Goal: Task Accomplishment & Management: Use online tool/utility

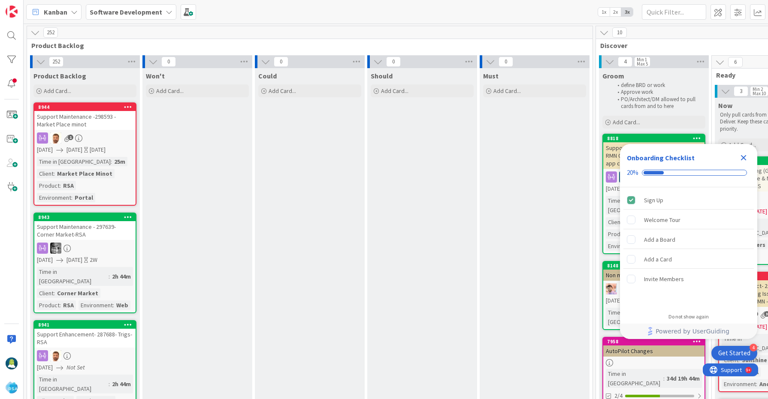
click at [741, 157] on icon "Close Checklist" at bounding box center [743, 158] width 10 height 10
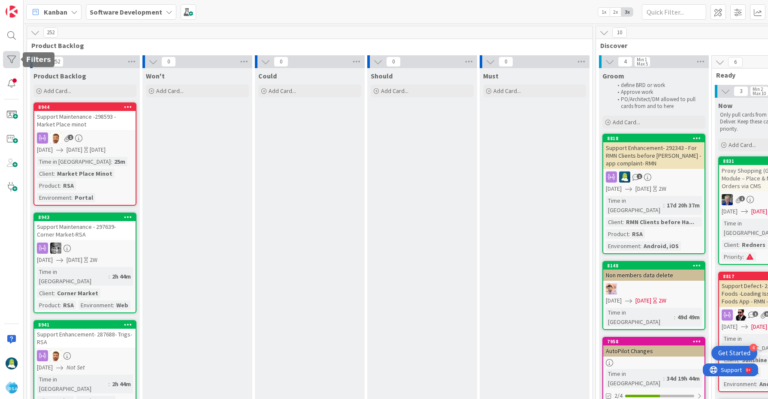
click at [12, 62] on div at bounding box center [11, 59] width 17 height 17
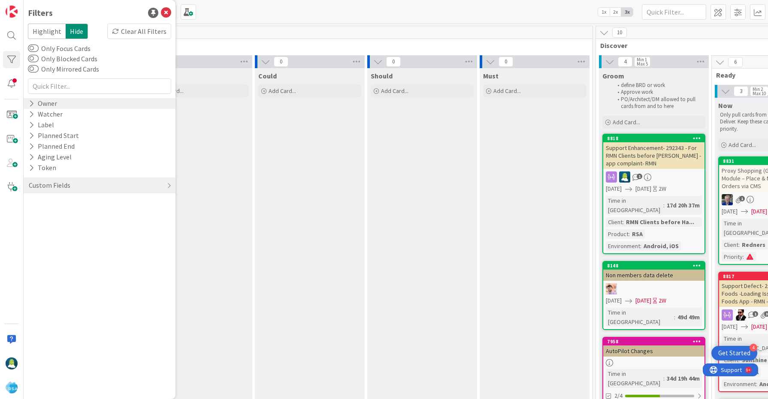
click at [51, 105] on div "Owner" at bounding box center [43, 103] width 30 height 11
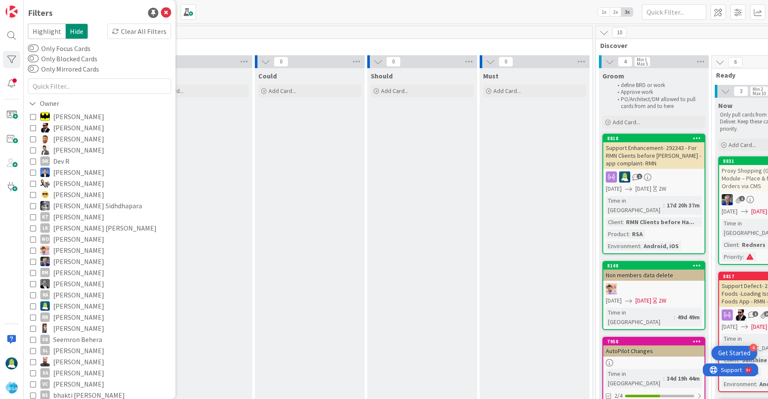
click at [32, 306] on icon at bounding box center [33, 306] width 6 height 6
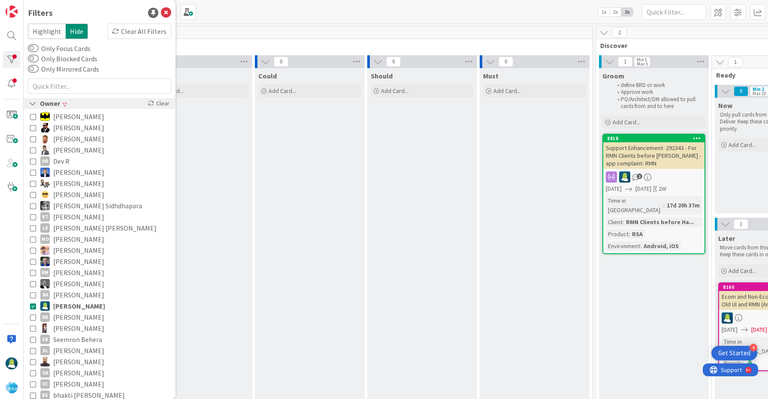
click at [33, 106] on icon at bounding box center [33, 103] width 8 height 7
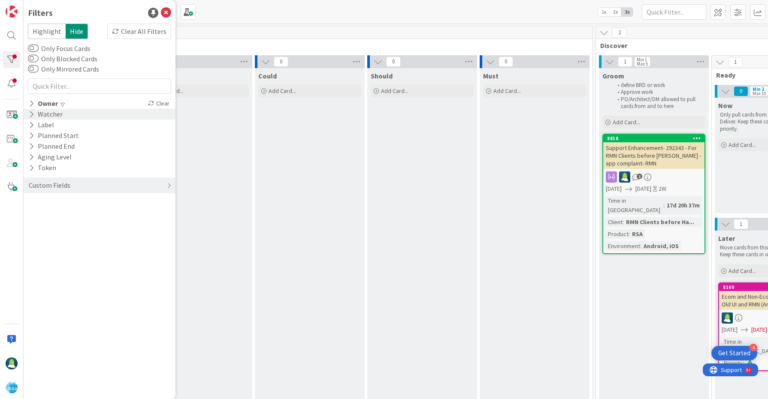
click at [32, 114] on icon at bounding box center [32, 114] width 6 height 7
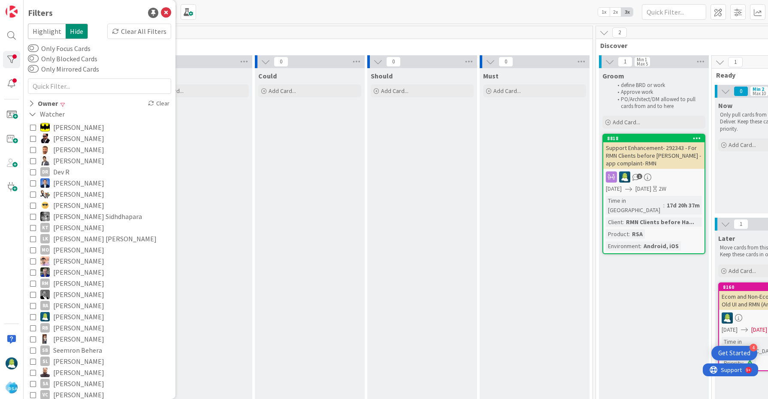
click at [33, 317] on icon at bounding box center [33, 317] width 6 height 6
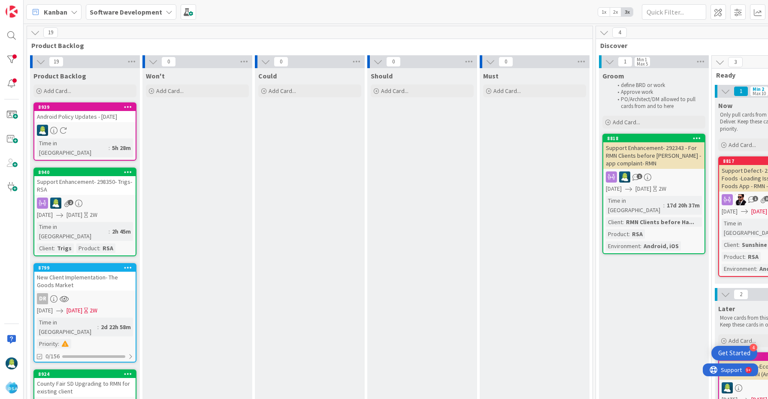
click at [130, 106] on icon at bounding box center [128, 107] width 8 height 6
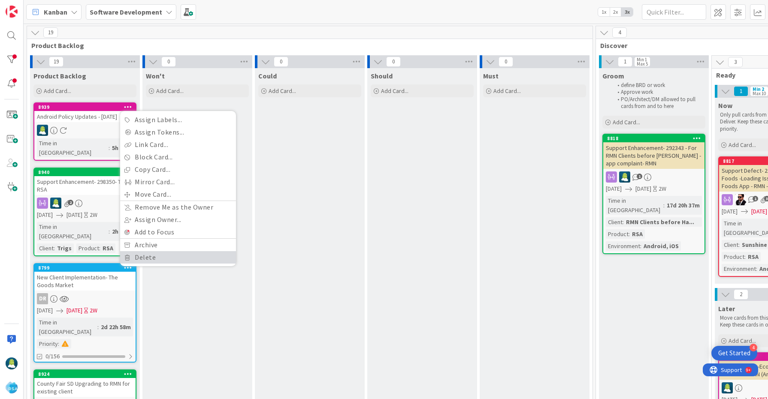
click at [169, 252] on link "Delete" at bounding box center [178, 257] width 116 height 12
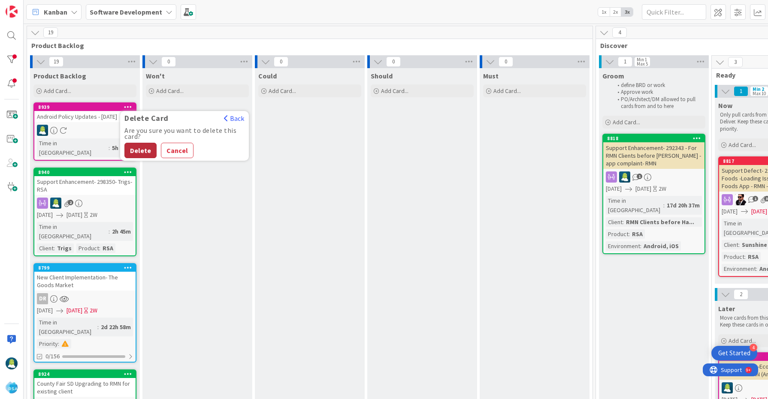
click at [142, 151] on button "Delete" at bounding box center [140, 150] width 32 height 15
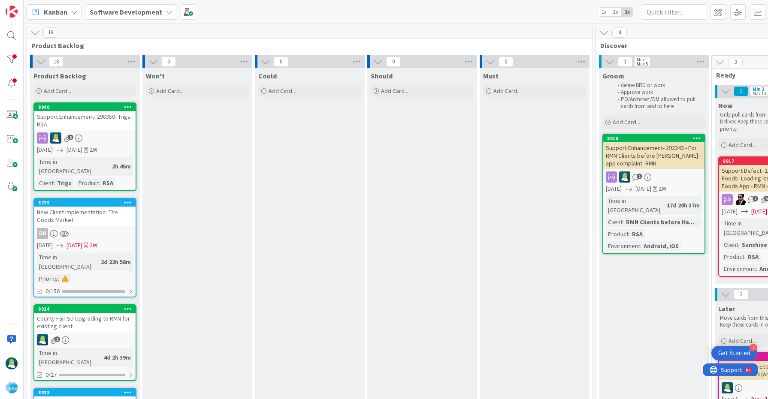
click at [129, 107] on icon at bounding box center [128, 107] width 8 height 6
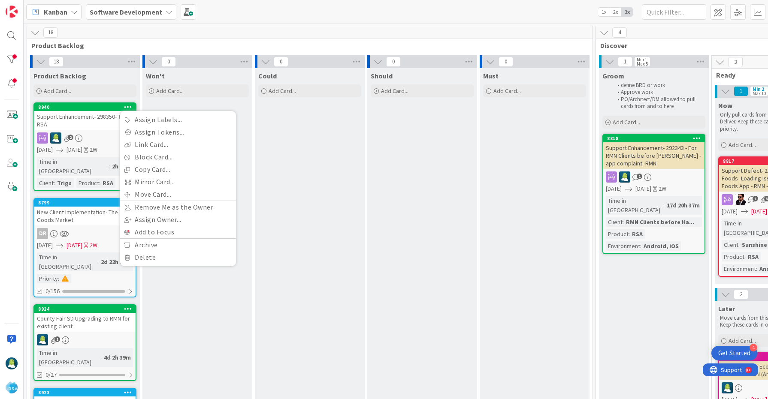
click at [95, 116] on div "Support Enhancement- 298350- Trigs-RSA" at bounding box center [84, 120] width 101 height 19
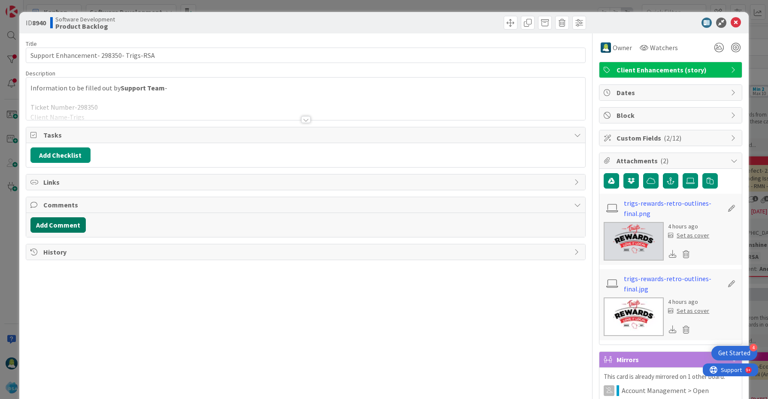
click at [67, 223] on button "Add Comment" at bounding box center [57, 224] width 55 height 15
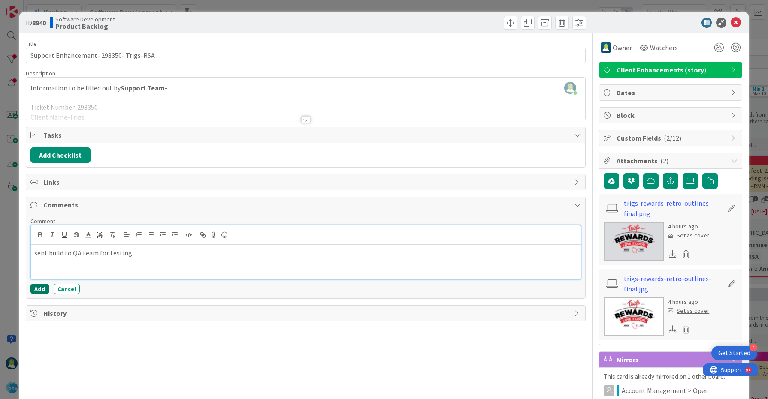
click at [38, 289] on button "Add" at bounding box center [39, 289] width 19 height 10
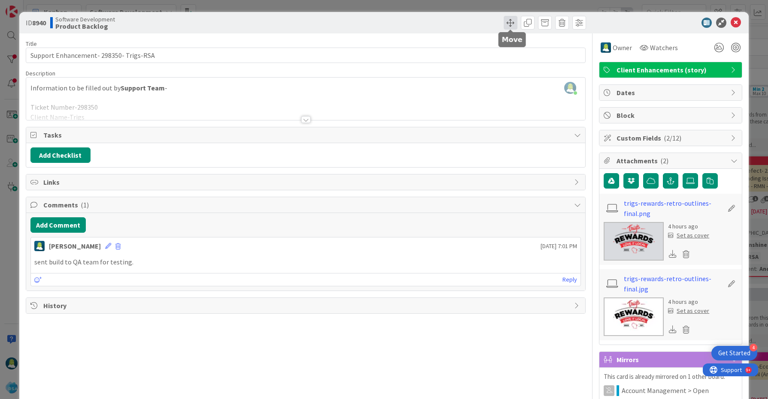
click at [509, 25] on span at bounding box center [510, 23] width 14 height 14
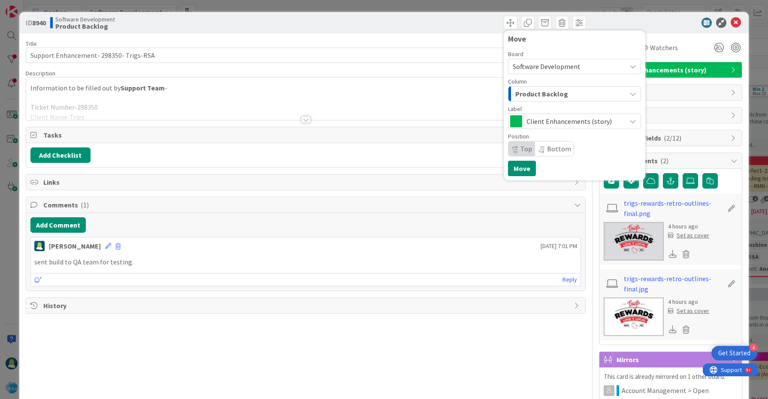
click at [554, 95] on span "Product Backlog" at bounding box center [541, 93] width 53 height 11
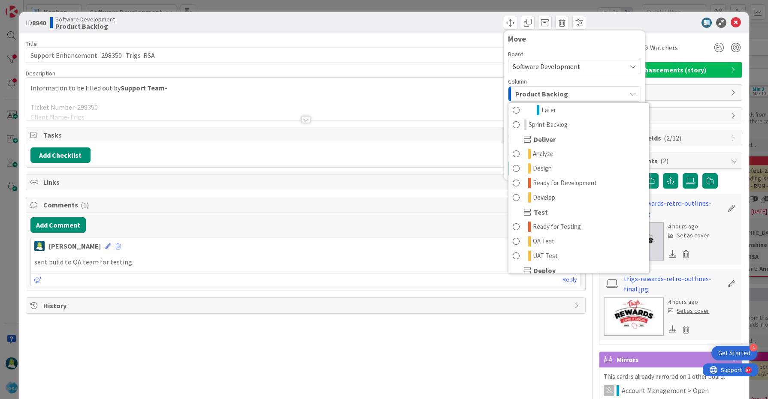
scroll to position [150, 0]
click at [581, 226] on link "Ready for Testing" at bounding box center [578, 226] width 141 height 15
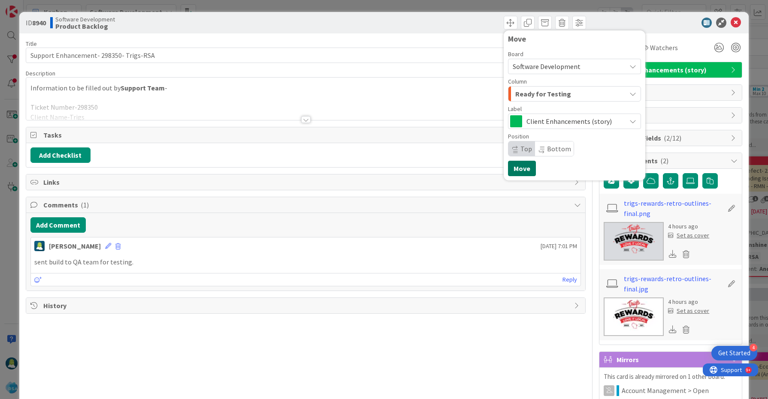
click at [528, 171] on button "Move" at bounding box center [522, 168] width 28 height 15
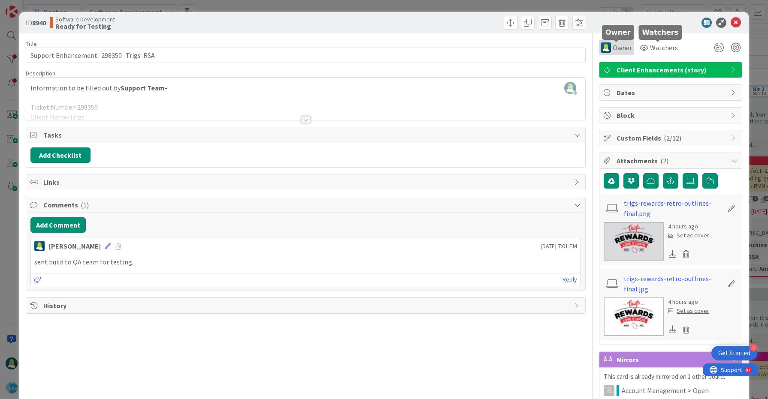
click at [612, 51] on div "Owner" at bounding box center [615, 47] width 31 height 10
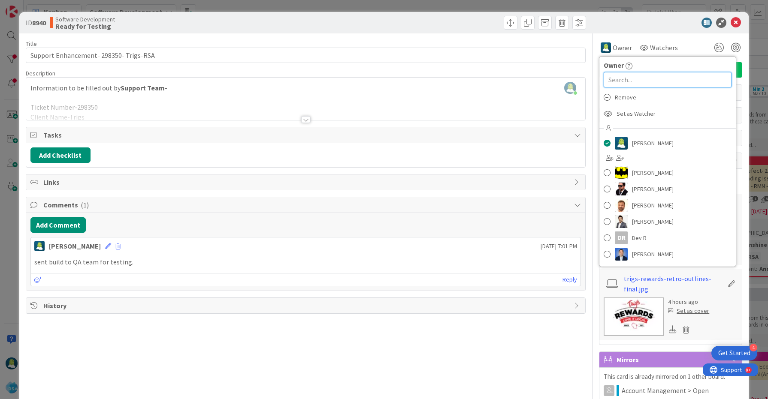
click at [623, 77] on input "text" at bounding box center [667, 79] width 128 height 15
type input "m"
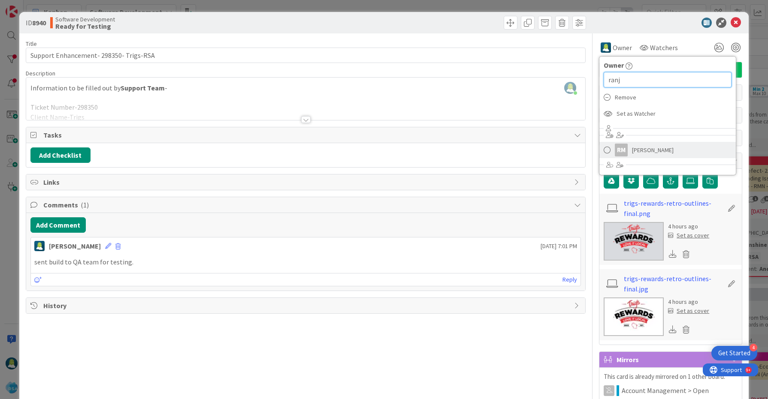
type input "ranj"
click at [610, 152] on span at bounding box center [606, 150] width 7 height 13
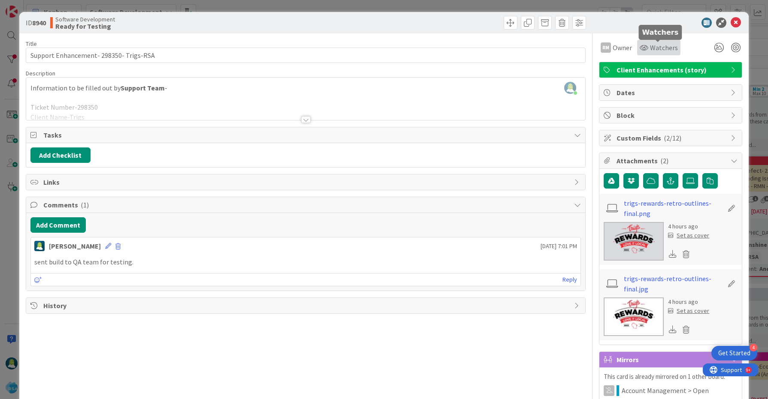
click at [657, 48] on span "Watchers" at bounding box center [664, 47] width 28 height 10
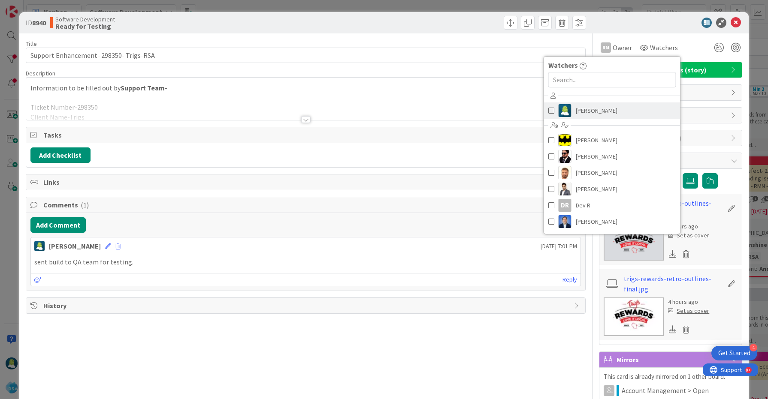
click at [551, 111] on span at bounding box center [551, 110] width 6 height 13
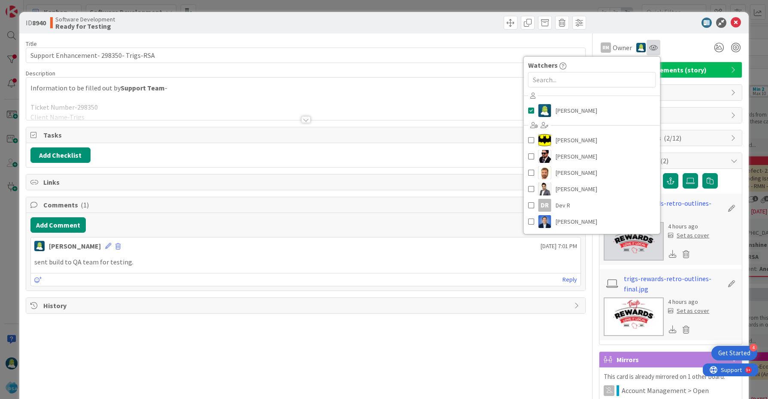
click at [657, 48] on div at bounding box center [653, 47] width 14 height 15
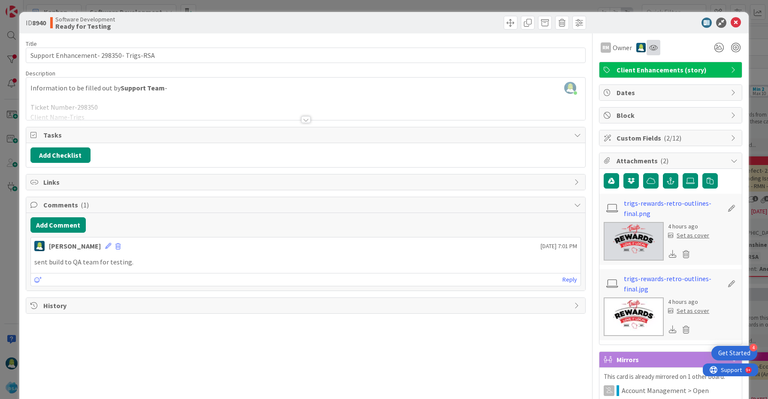
click at [657, 48] on div at bounding box center [653, 47] width 14 height 15
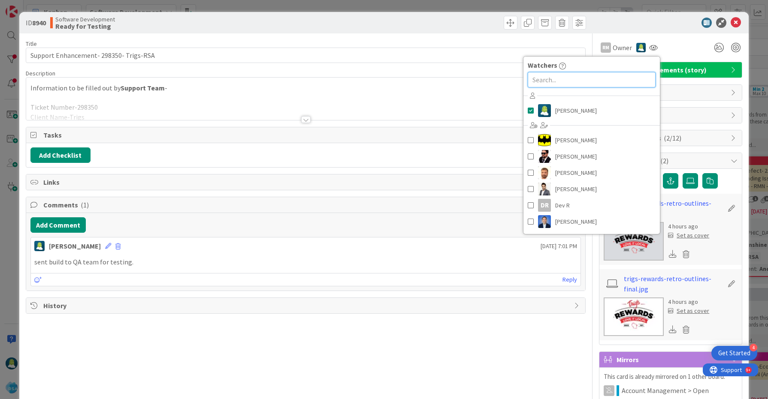
click at [577, 82] on input "text" at bounding box center [591, 79] width 128 height 15
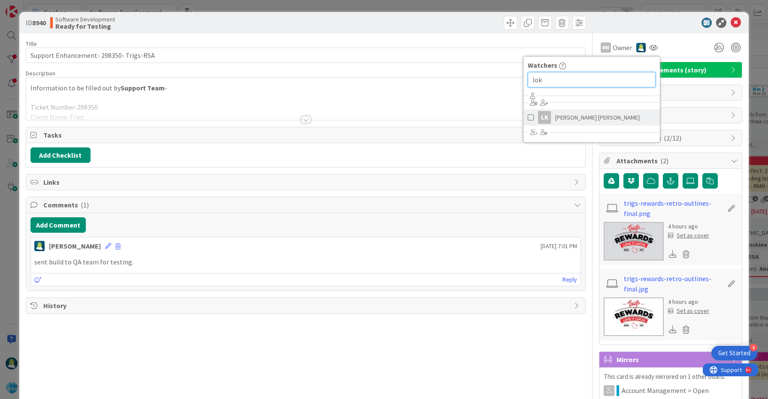
type input "lok"
click at [533, 120] on span at bounding box center [530, 117] width 6 height 13
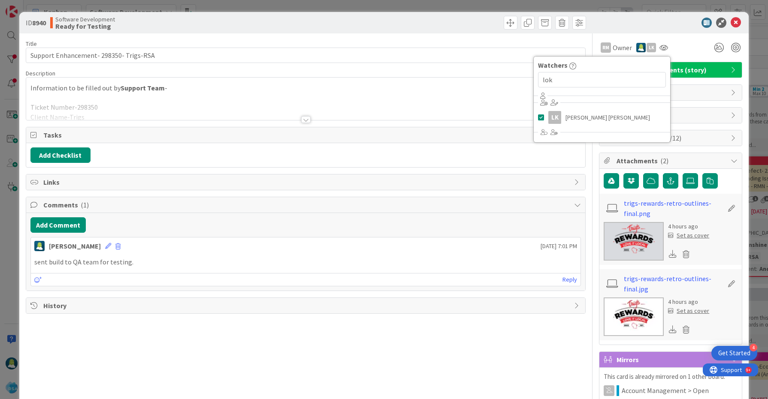
click at [408, 100] on div at bounding box center [305, 109] width 559 height 22
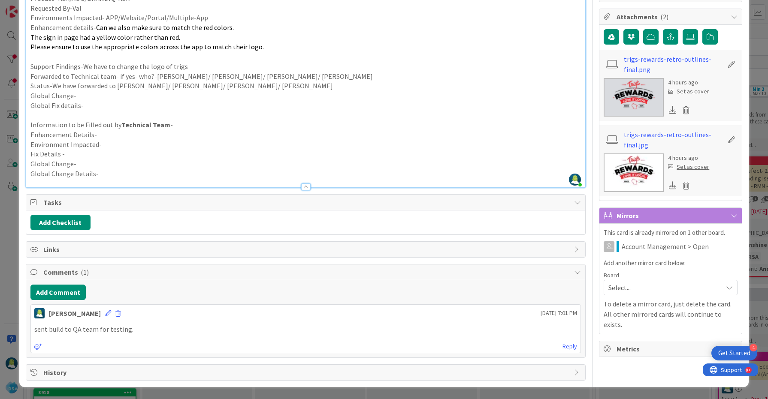
scroll to position [0, 0]
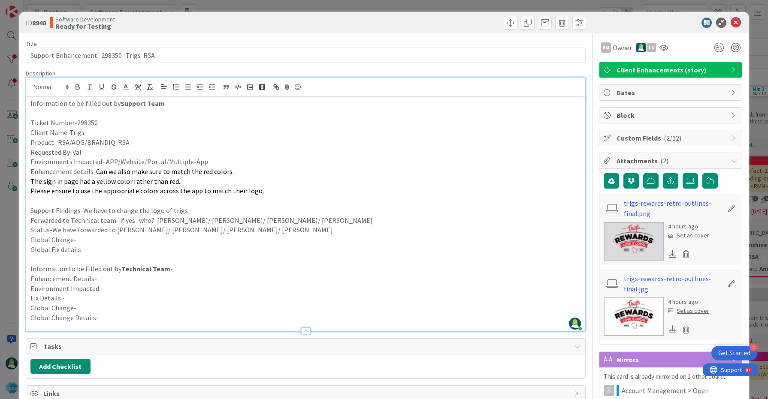
click at [41, 23] on b "8940" at bounding box center [39, 22] width 14 height 9
copy b "8940"
click at [735, 25] on icon at bounding box center [735, 23] width 10 height 10
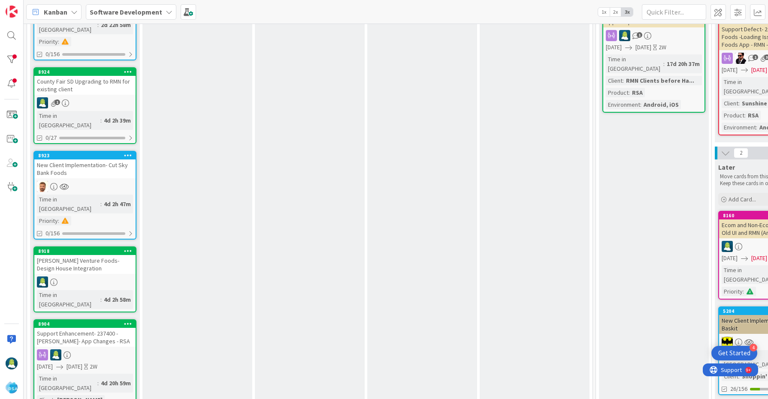
scroll to position [204, 0]
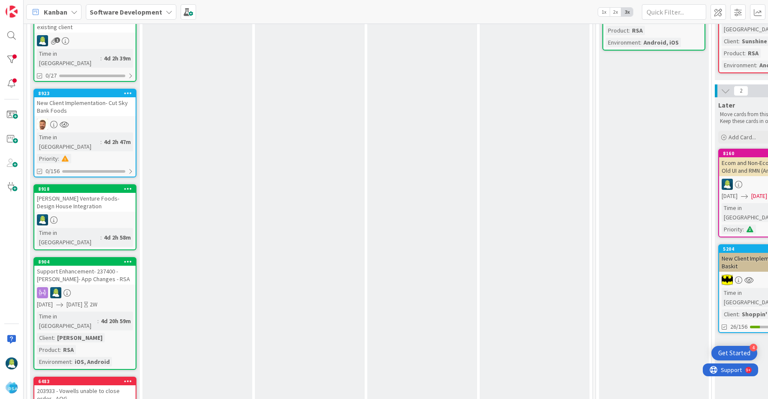
click at [64, 266] on div "Support Enhancement- 237400 - [PERSON_NAME]- App Changes - RSA" at bounding box center [84, 275] width 101 height 19
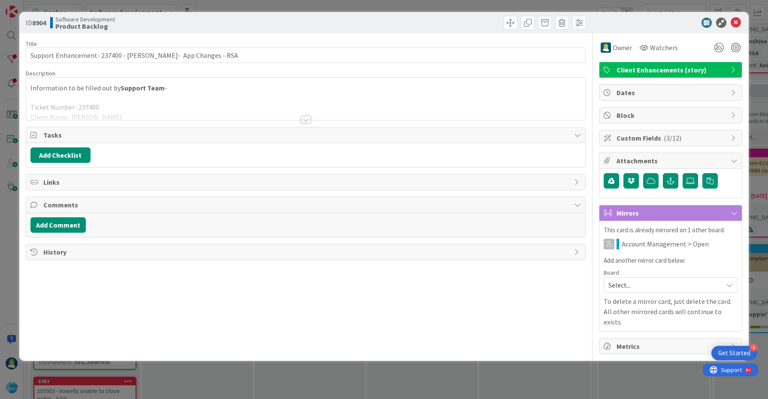
click at [302, 118] on div at bounding box center [305, 119] width 9 height 7
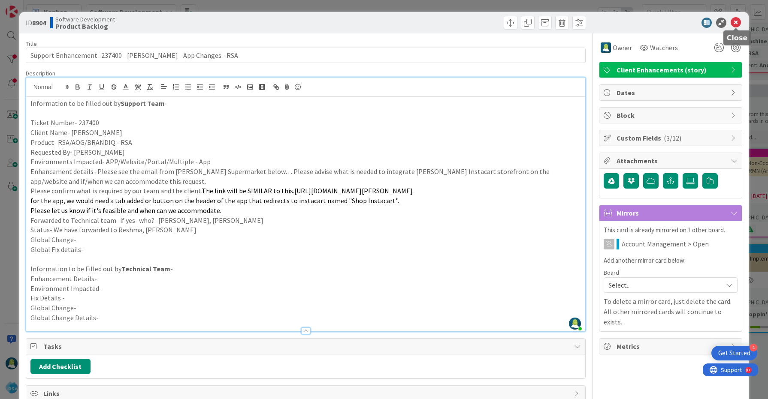
click at [737, 23] on icon at bounding box center [735, 23] width 10 height 10
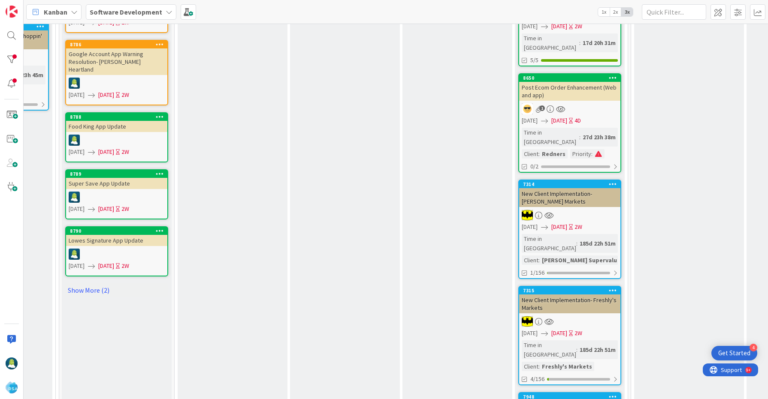
scroll to position [466, 772]
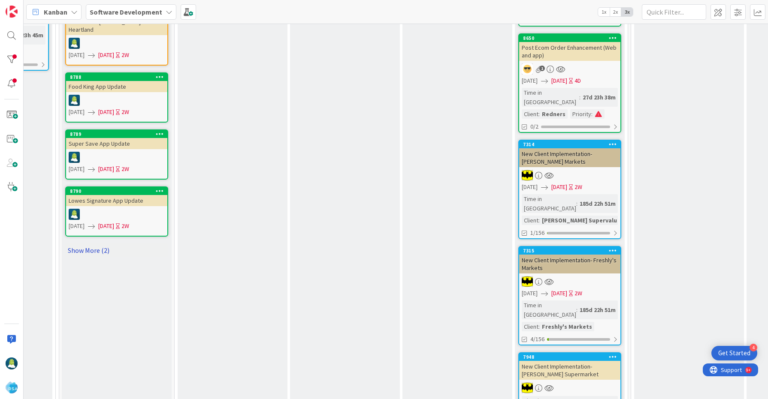
click at [95, 244] on link "Show More (2)" at bounding box center [116, 251] width 103 height 14
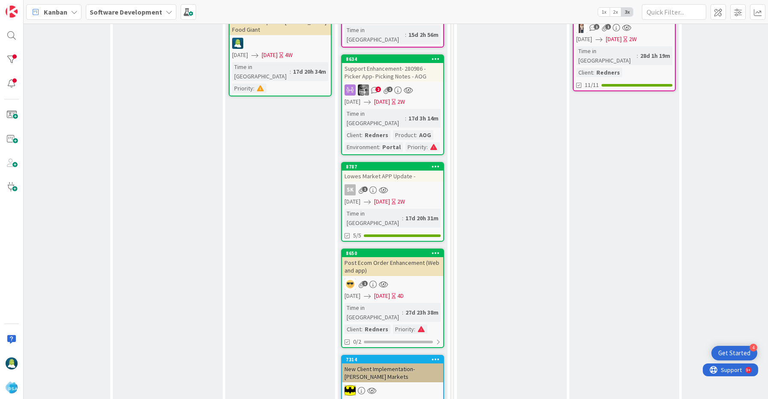
scroll to position [252, 949]
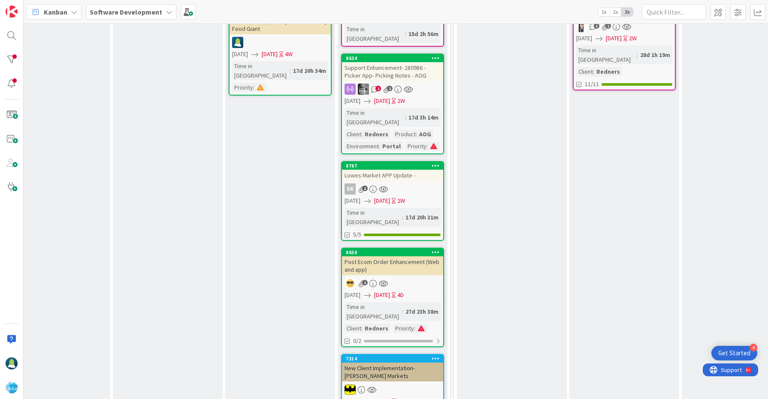
click at [392, 256] on div "Post Ecom Order Enhancement (Web and app)" at bounding box center [392, 265] width 101 height 19
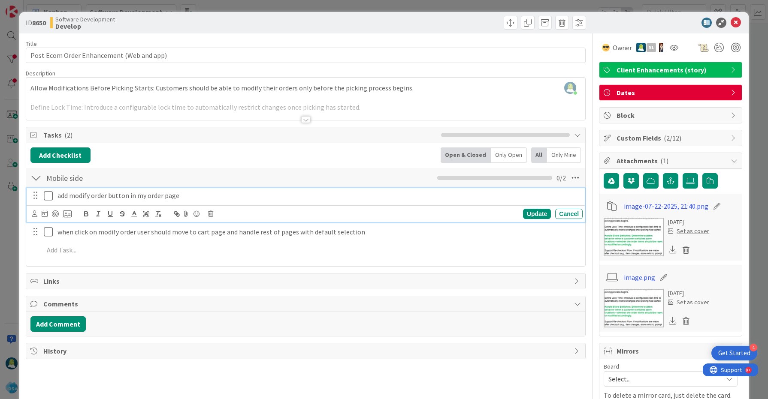
click at [49, 197] on icon at bounding box center [50, 196] width 13 height 10
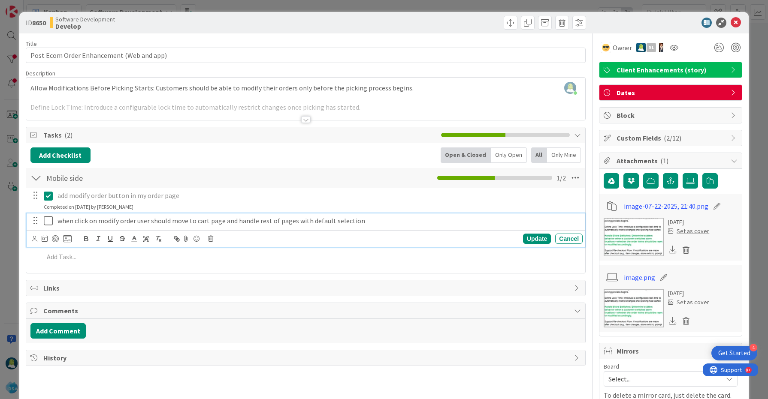
click at [48, 223] on icon at bounding box center [50, 221] width 13 height 10
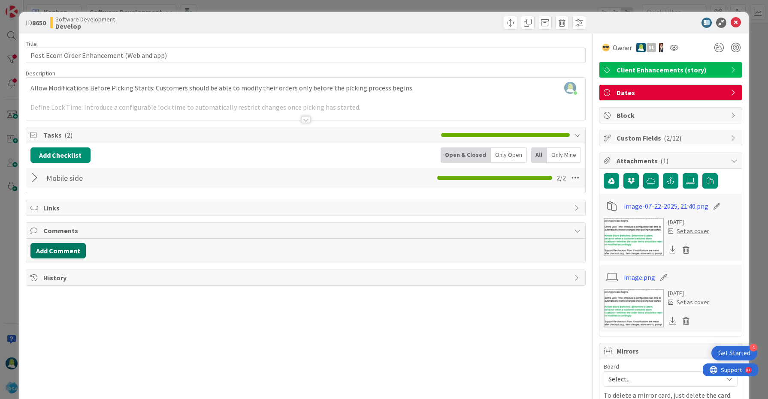
click at [64, 253] on button "Add Comment" at bounding box center [57, 250] width 55 height 15
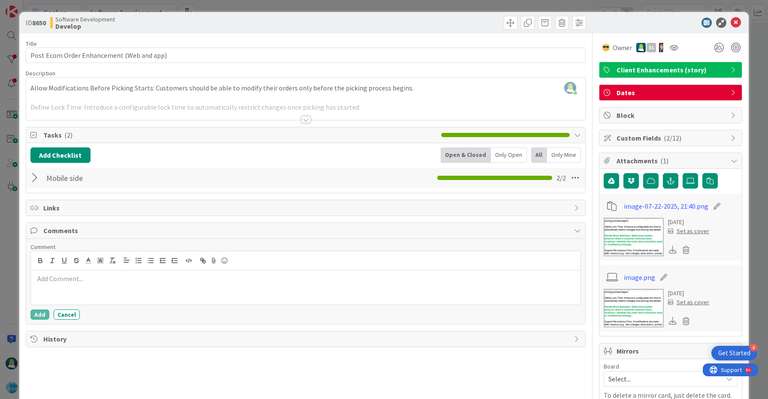
click at [108, 284] on div at bounding box center [306, 288] width 550 height 34
click at [41, 320] on div "Comment ﻿ @ [PERSON_NAME] ﻿ assign this card to [PERSON_NAME] or sai if anyone …" at bounding box center [305, 281] width 559 height 85
click at [42, 317] on button "Add" at bounding box center [39, 315] width 19 height 10
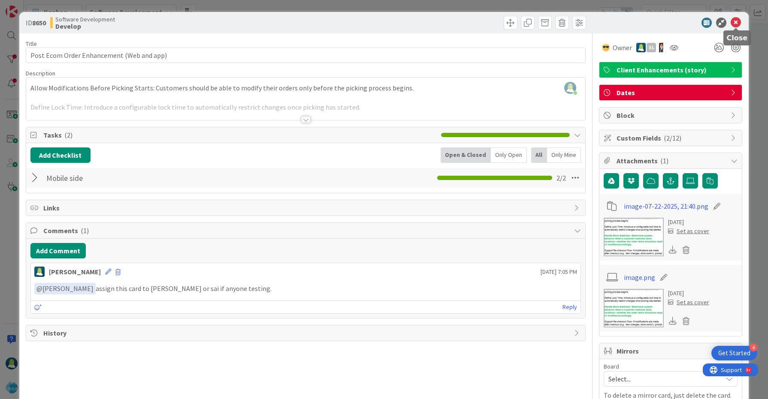
click at [735, 22] on icon at bounding box center [735, 23] width 10 height 10
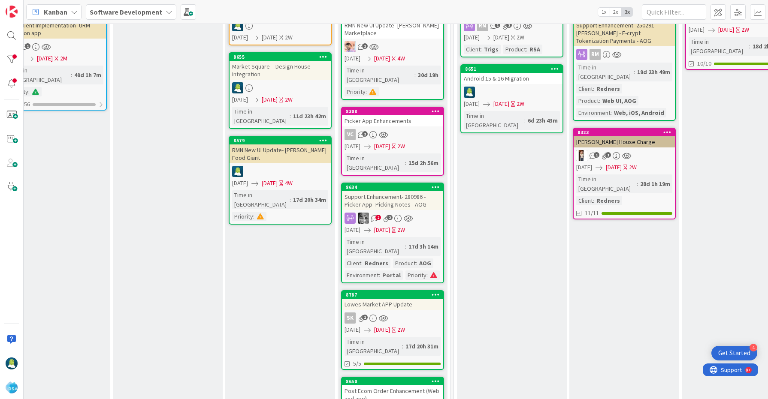
scroll to position [108, 949]
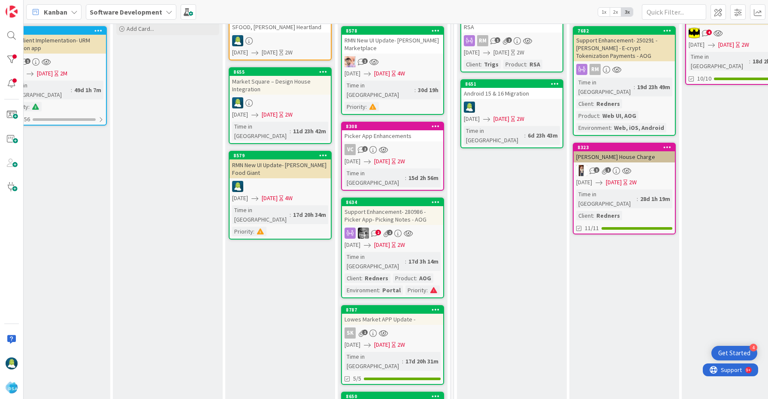
click at [384, 130] on div "Picker App Enhancements" at bounding box center [392, 135] width 101 height 11
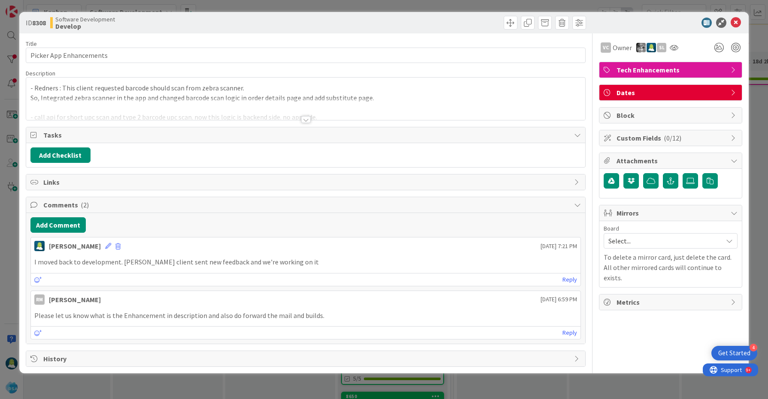
click at [193, 108] on div at bounding box center [305, 109] width 559 height 22
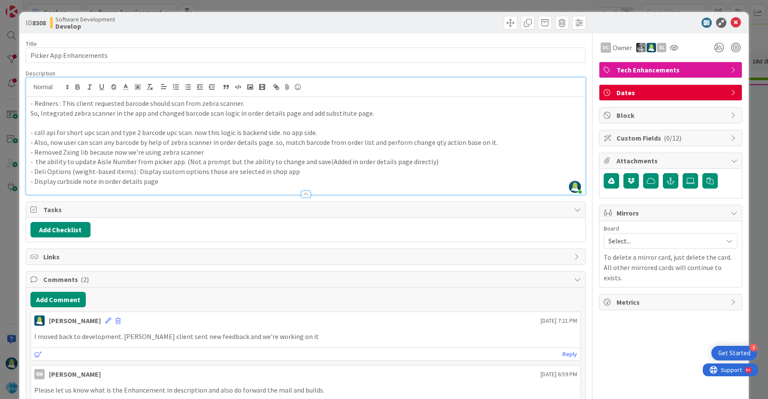
click at [39, 23] on b "8308" at bounding box center [39, 22] width 14 height 9
copy b "8308"
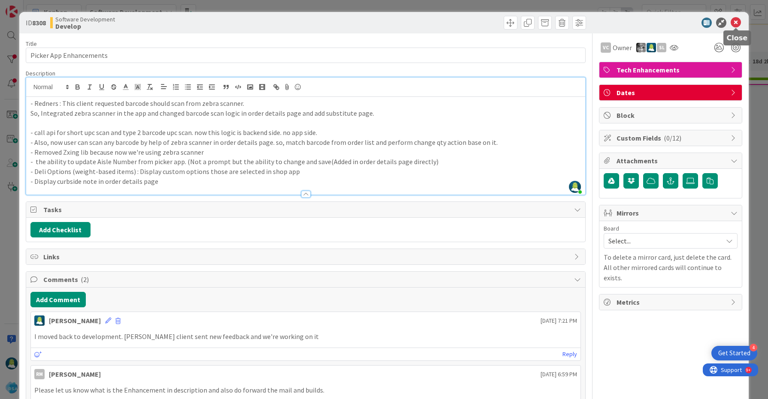
click at [736, 21] on icon at bounding box center [735, 23] width 10 height 10
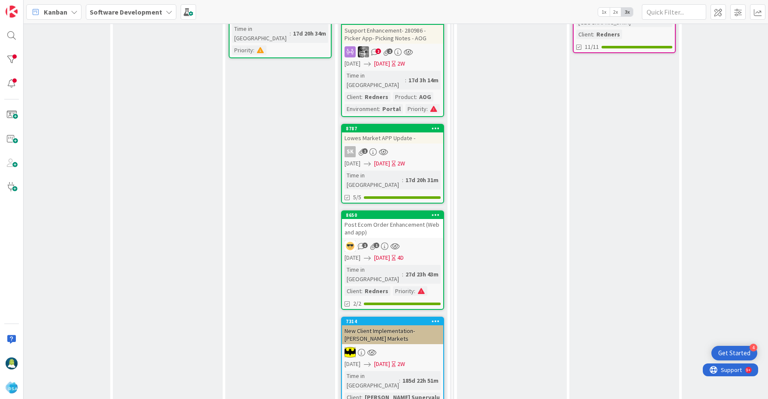
scroll to position [0, 949]
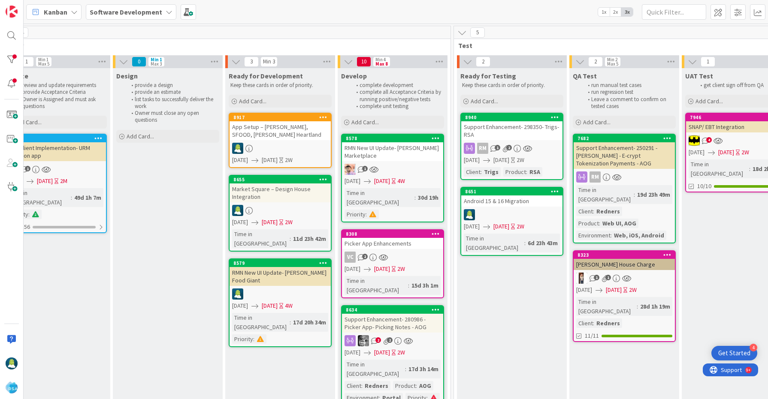
click at [383, 156] on div "RMN New UI Update- [PERSON_NAME] Marketplace" at bounding box center [392, 151] width 101 height 19
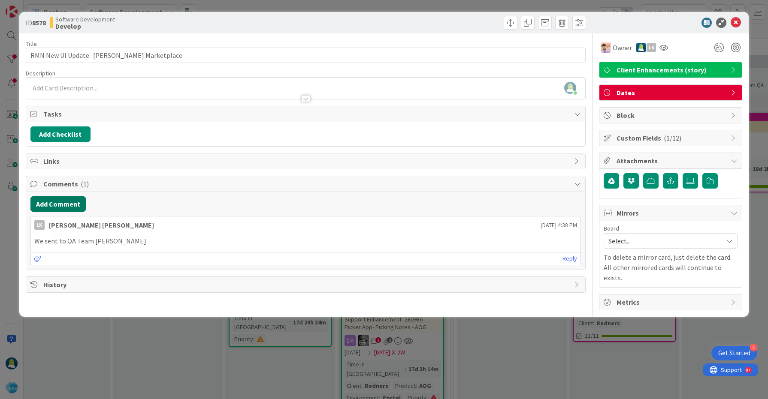
click at [65, 205] on button "Add Comment" at bounding box center [57, 203] width 55 height 15
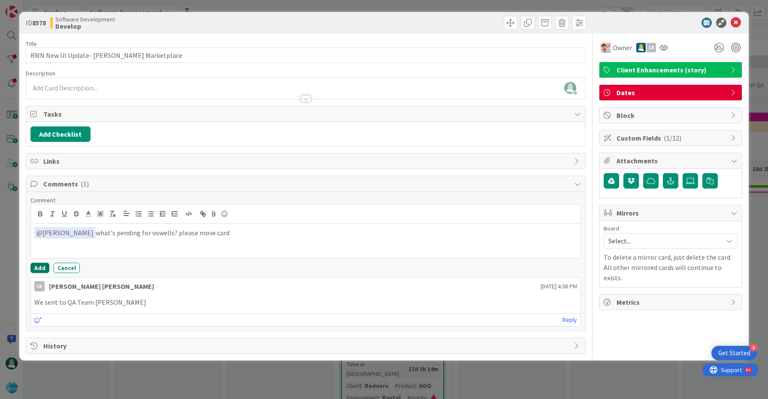
click at [44, 269] on button "Add" at bounding box center [39, 268] width 19 height 10
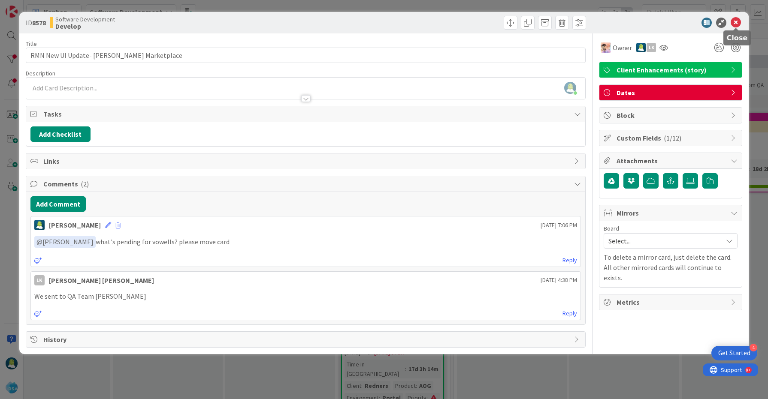
click at [738, 24] on icon at bounding box center [735, 23] width 10 height 10
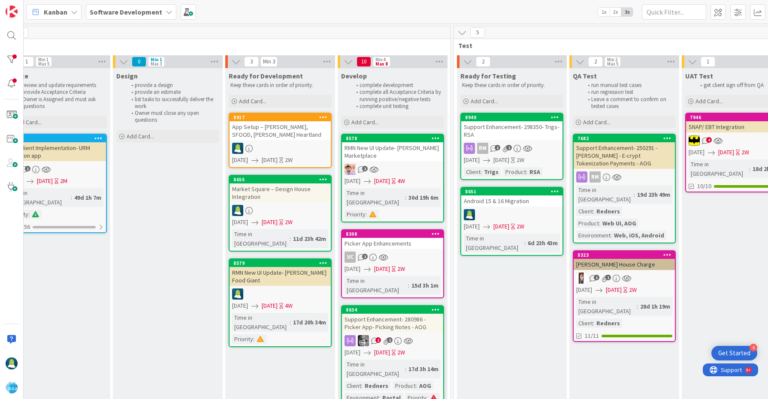
click at [560, 195] on div "8651" at bounding box center [511, 192] width 101 height 8
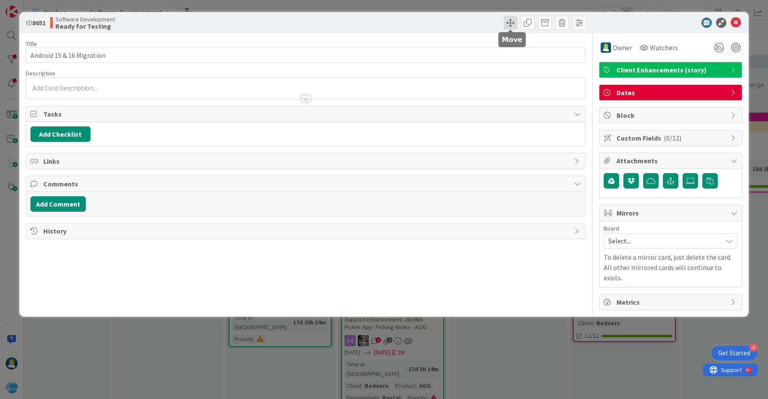
click at [506, 24] on span at bounding box center [510, 23] width 14 height 14
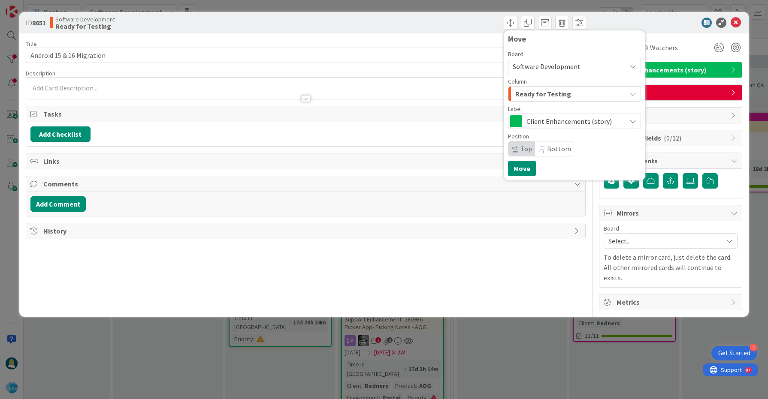
click at [548, 91] on span "Ready for Testing" at bounding box center [543, 93] width 56 height 11
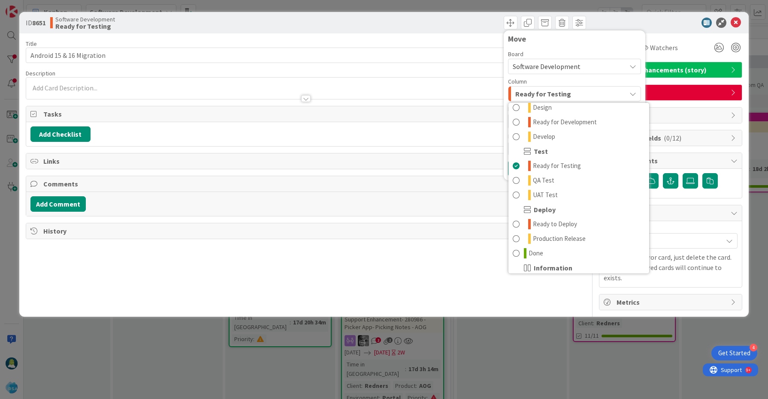
scroll to position [215, 0]
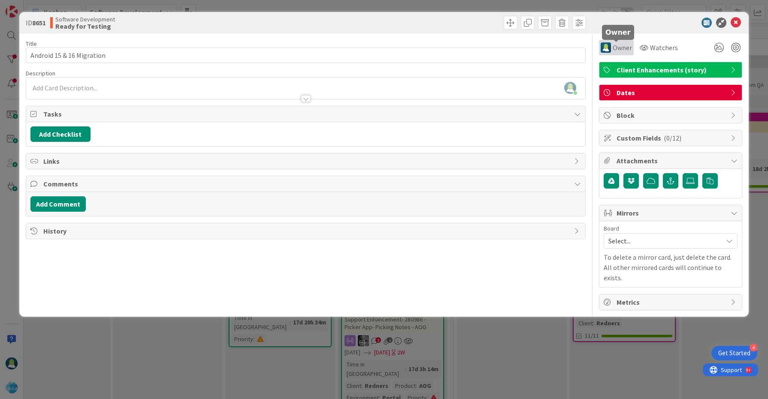
click at [621, 47] on span "Owner" at bounding box center [621, 47] width 19 height 10
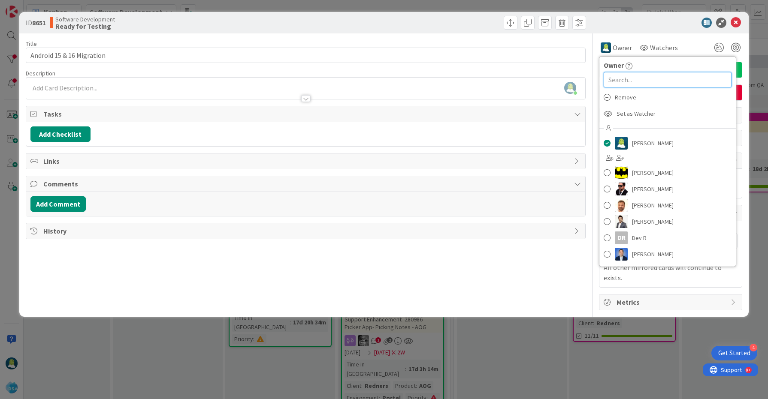
click at [627, 79] on input "text" at bounding box center [667, 79] width 128 height 15
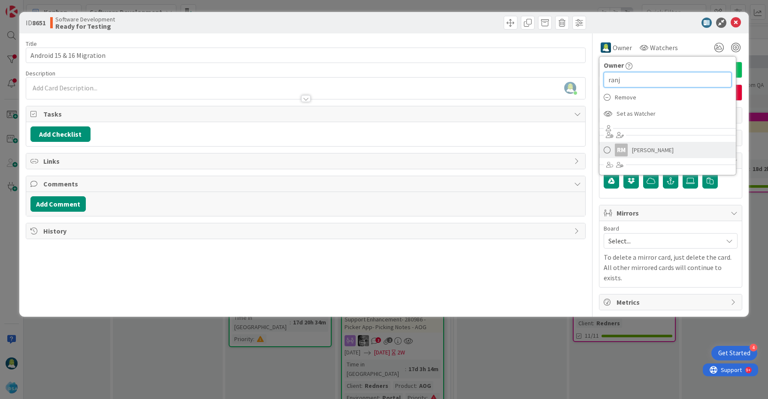
type input "ranj"
click at [606, 149] on span at bounding box center [606, 150] width 7 height 13
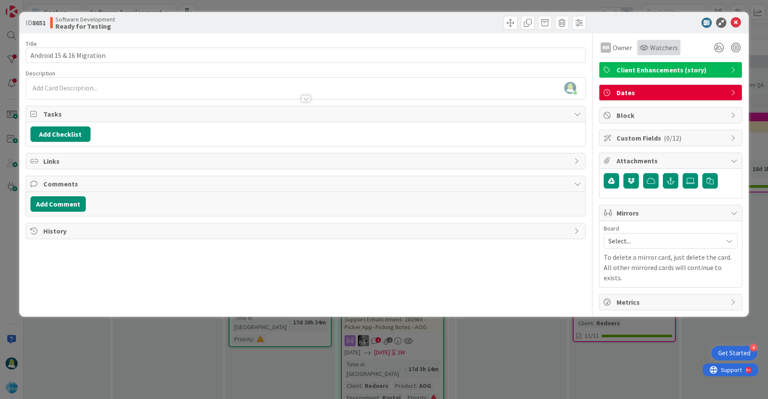
click at [663, 54] on div "Watchers" at bounding box center [658, 47] width 43 height 15
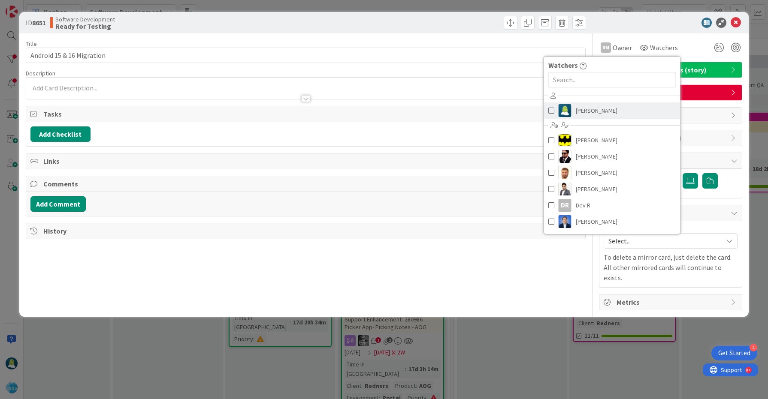
click at [549, 111] on span at bounding box center [551, 110] width 6 height 13
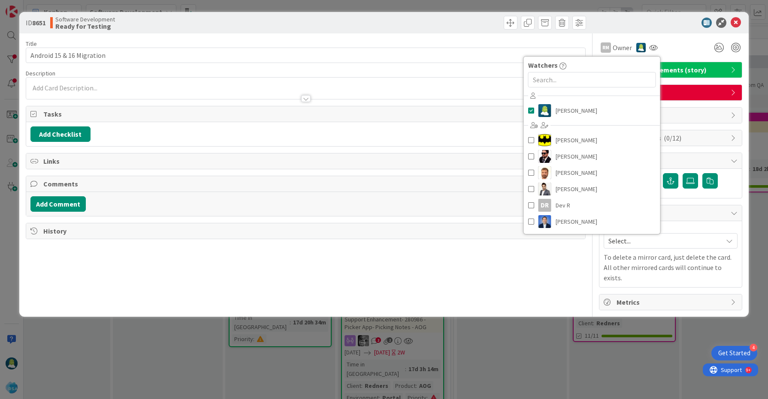
click at [426, 139] on div "Add Checklist" at bounding box center [305, 134] width 551 height 15
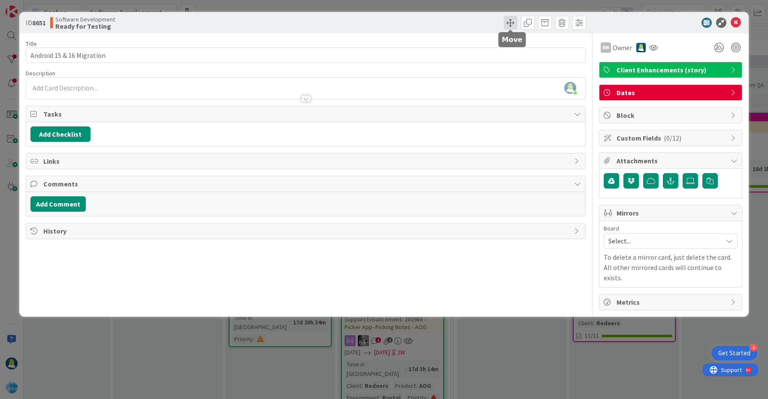
click at [509, 24] on span at bounding box center [510, 23] width 14 height 14
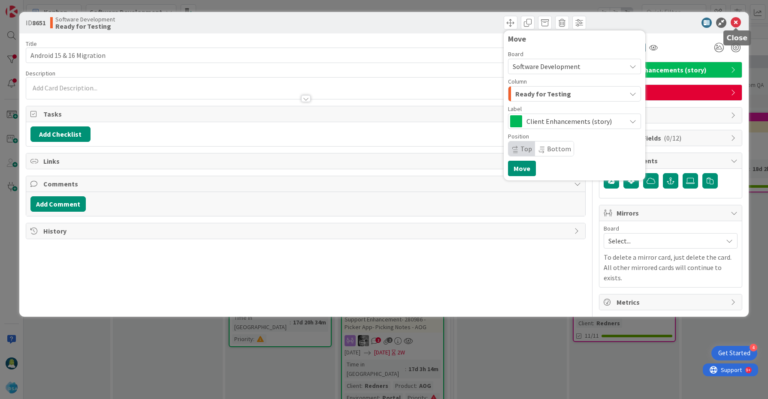
click at [735, 20] on icon at bounding box center [735, 23] width 10 height 10
